Goal: Task Accomplishment & Management: Manage account settings

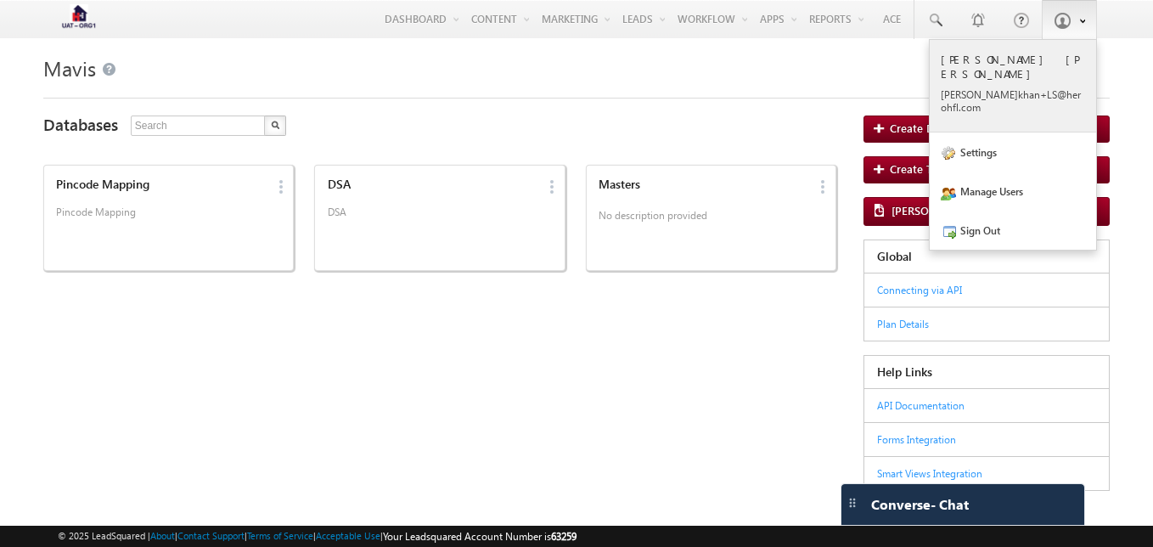
click at [1038, 88] on p "mohd. khan+ LS@he rohfl .com" at bounding box center [1013, 100] width 144 height 25
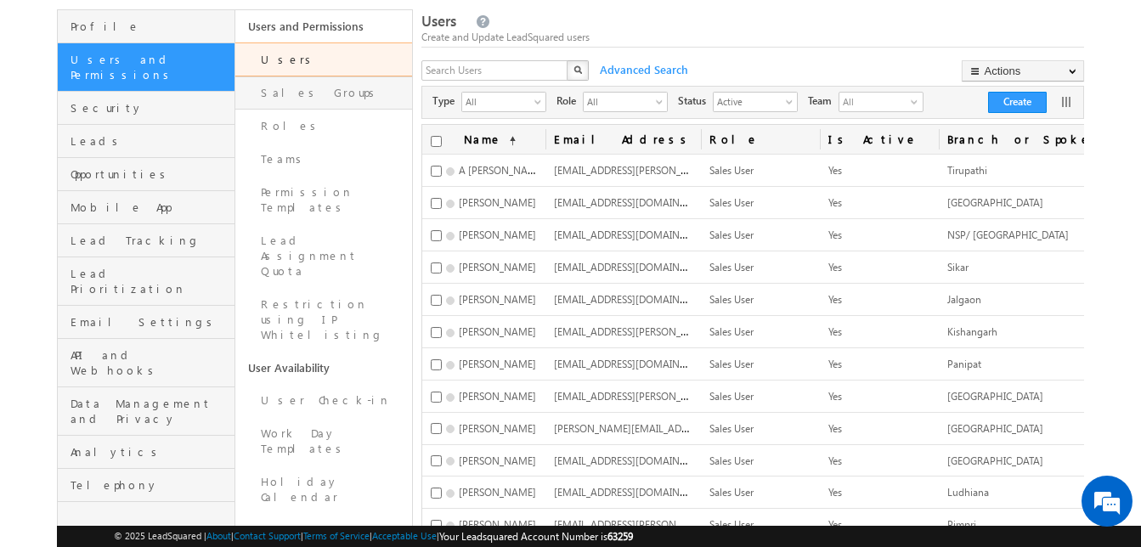
click at [315, 95] on link "Sales Groups" at bounding box center [323, 92] width 177 height 33
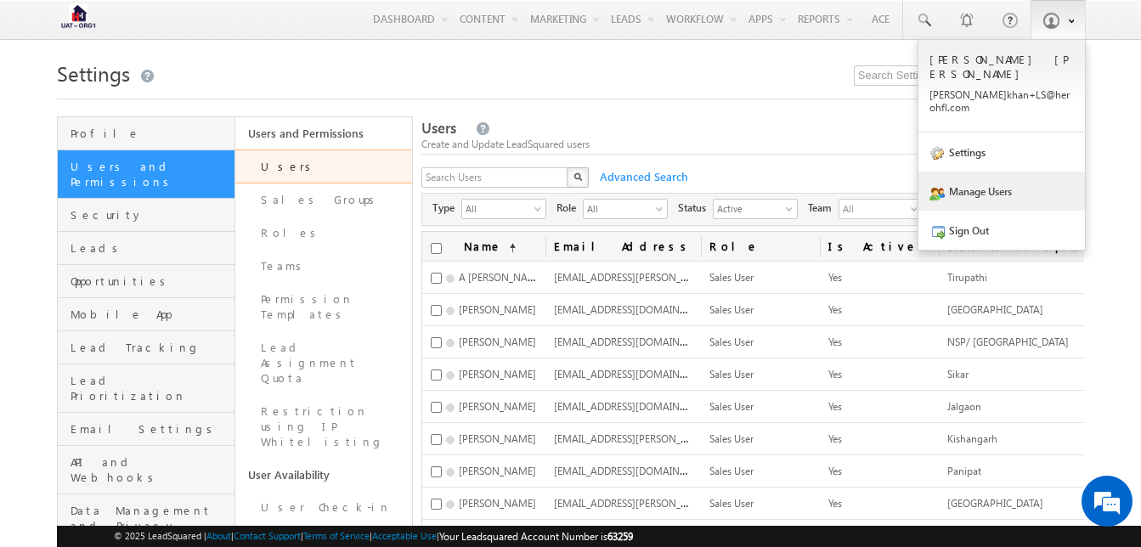
click at [944, 185] on span at bounding box center [936, 192] width 15 height 15
